Goal: Navigation & Orientation: Find specific page/section

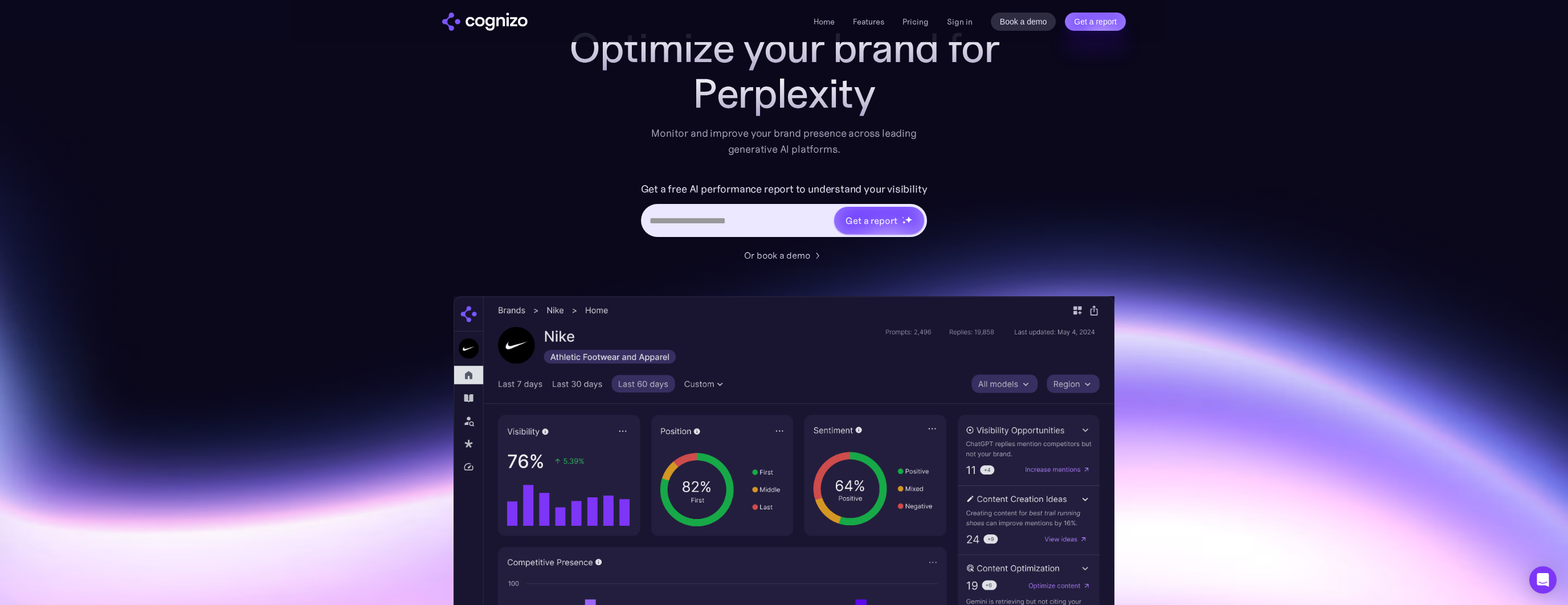
scroll to position [65, 0]
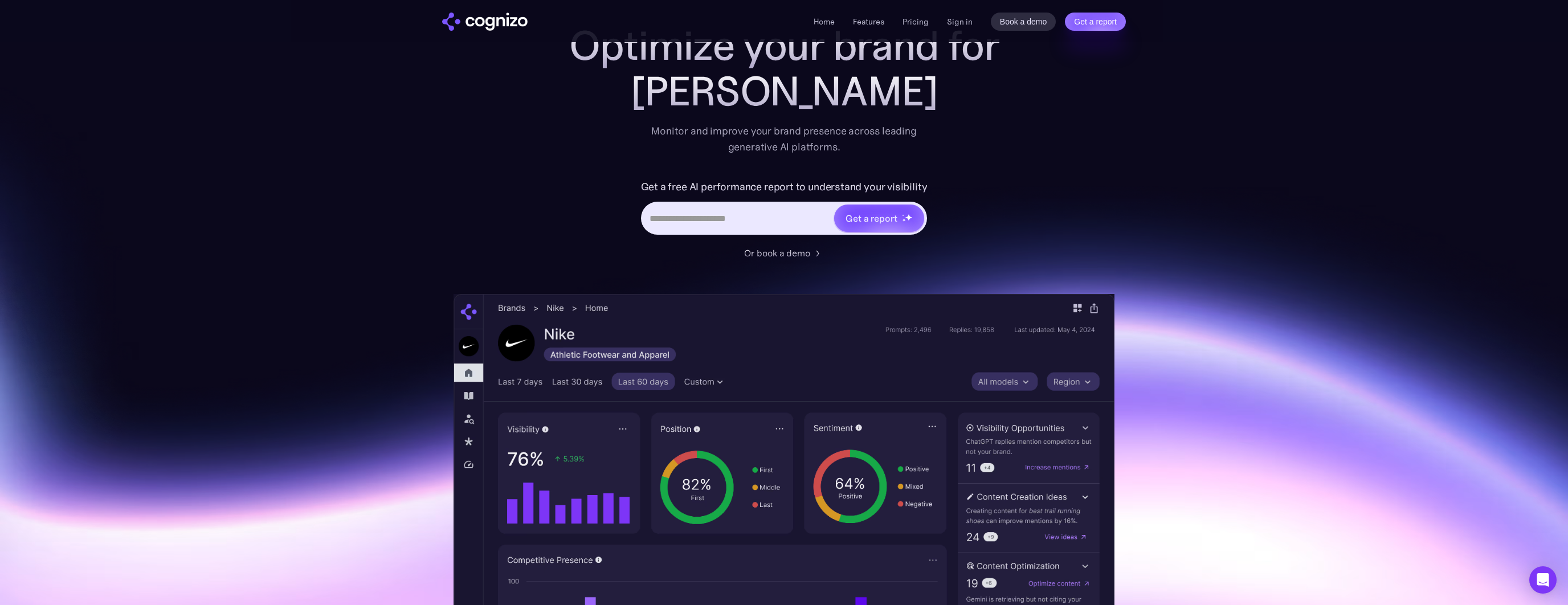
click at [468, 123] on div "Optimize your brand for Claude Monitor and improve your brand presence across l…" at bounding box center [784, 397] width 661 height 749
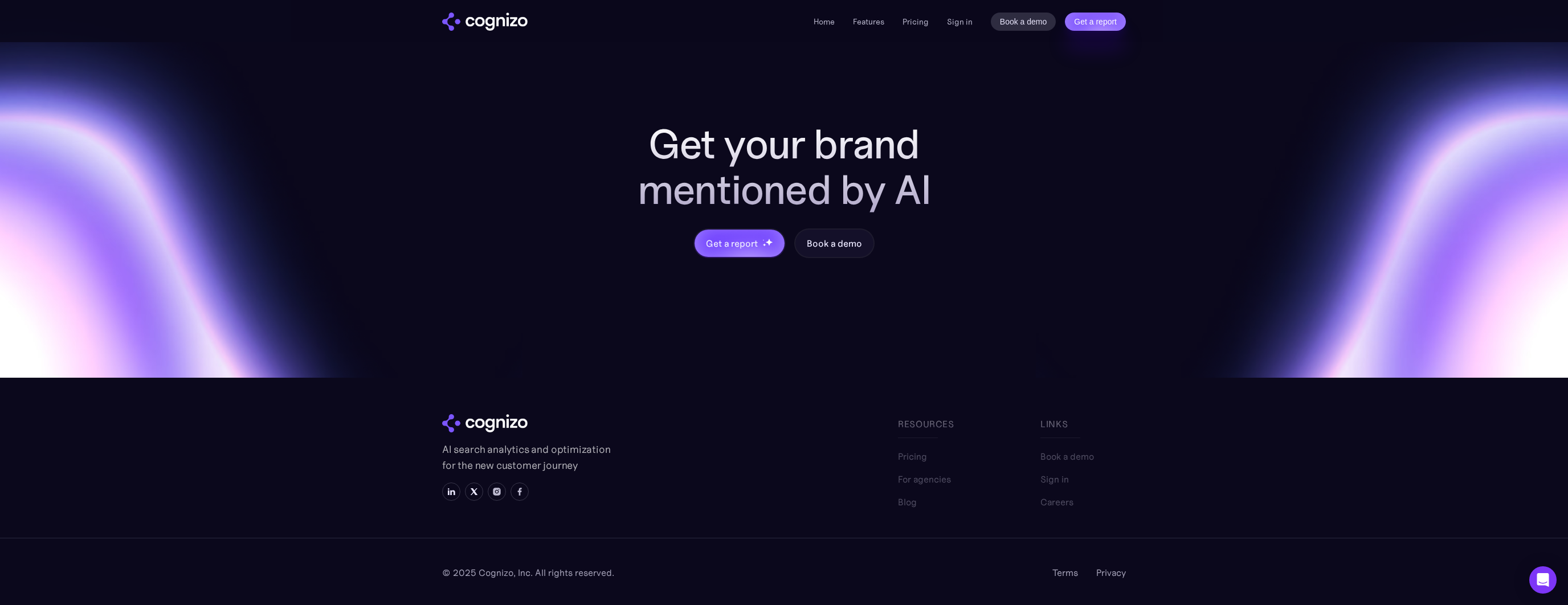
scroll to position [4413, 0]
click at [930, 469] on link "For agencies" at bounding box center [924, 474] width 53 height 14
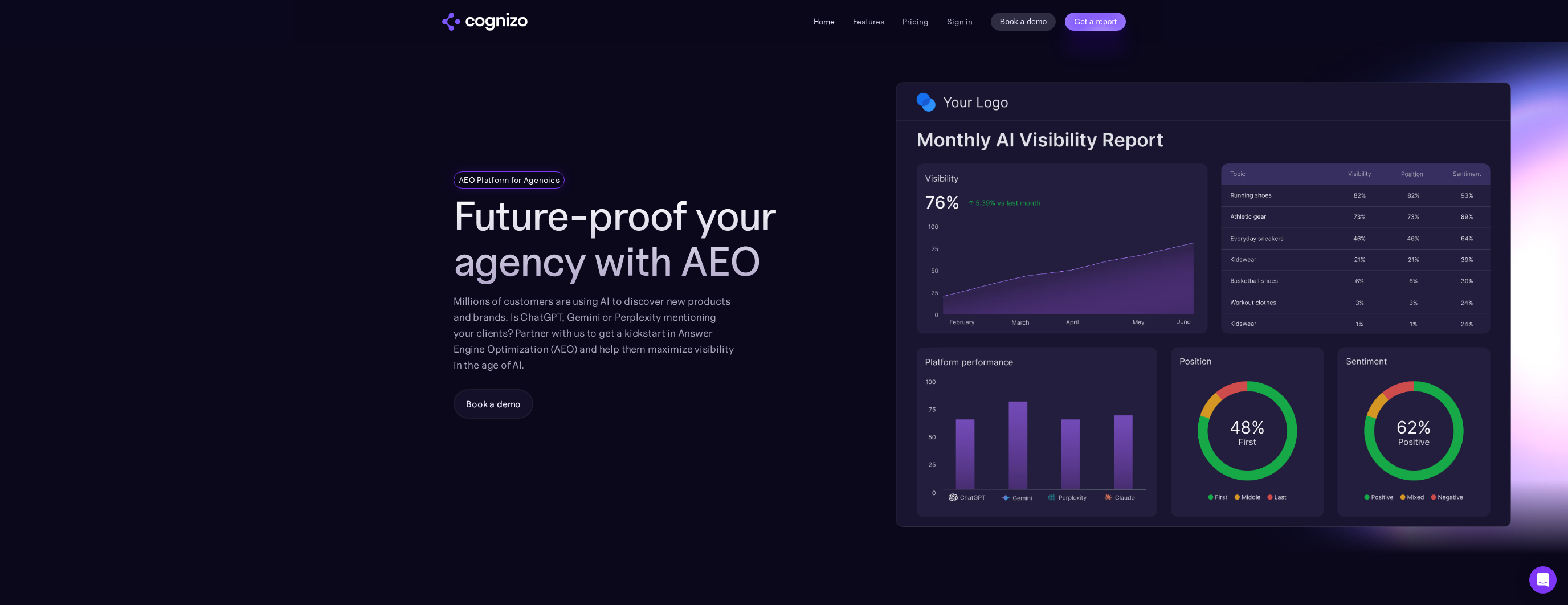
click at [833, 23] on link "Home" at bounding box center [824, 22] width 21 height 11
